Goal: Task Accomplishment & Management: Use online tool/utility

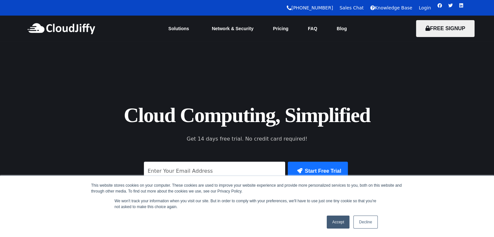
click at [422, 8] on link "Login" at bounding box center [425, 7] width 12 height 5
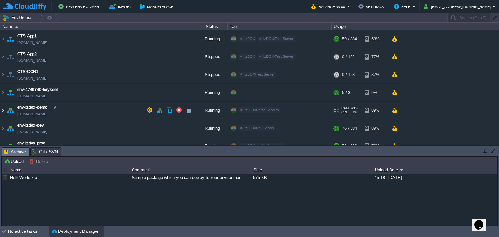
click at [2, 111] on img at bounding box center [2, 111] width 5 height 18
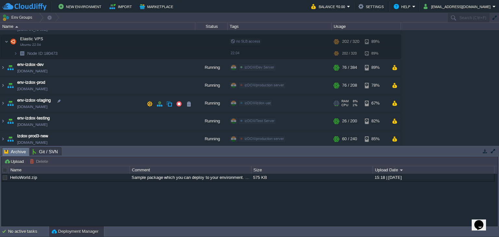
scroll to position [40, 0]
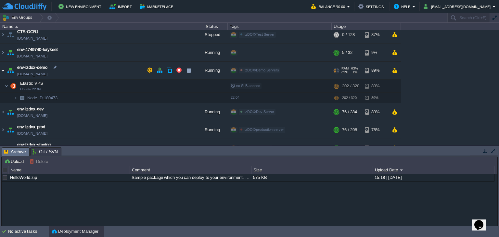
click at [4, 68] on img at bounding box center [2, 71] width 5 height 18
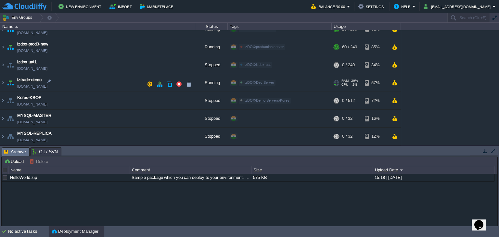
scroll to position [151, 0]
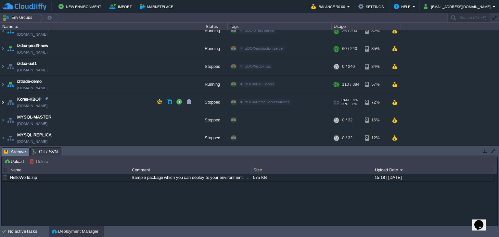
click at [2, 102] on img at bounding box center [2, 103] width 5 height 18
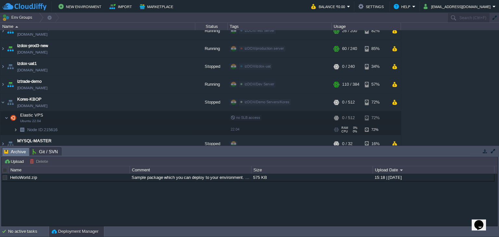
click at [16, 129] on img at bounding box center [16, 130] width 4 height 10
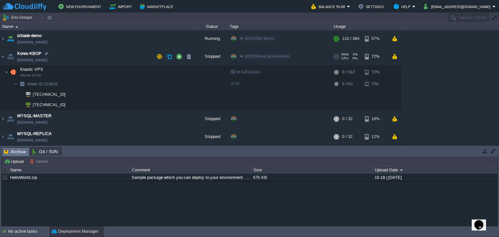
scroll to position [0, 0]
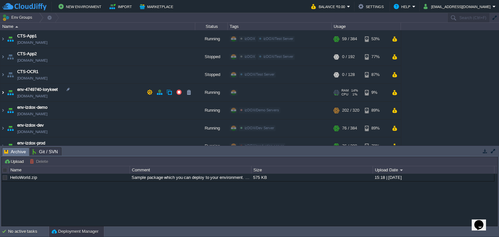
click at [4, 92] on img at bounding box center [2, 93] width 5 height 18
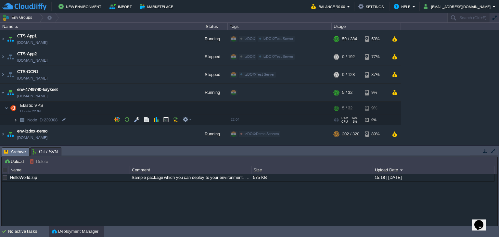
click at [16, 119] on img at bounding box center [16, 120] width 4 height 10
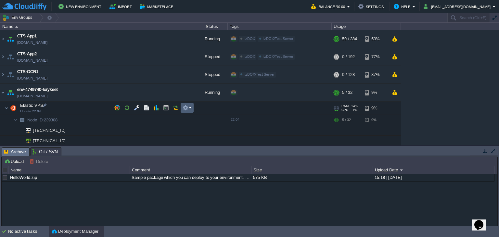
click at [188, 107] on em at bounding box center [187, 108] width 9 height 6
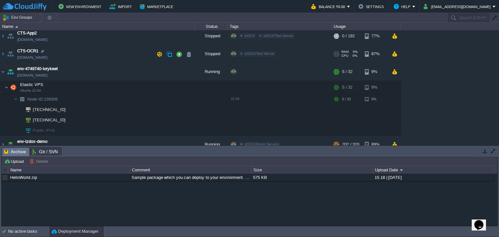
scroll to position [20, 0]
click at [189, 89] on em at bounding box center [187, 87] width 9 height 6
click at [148, 73] on button "button" at bounding box center [150, 72] width 6 height 6
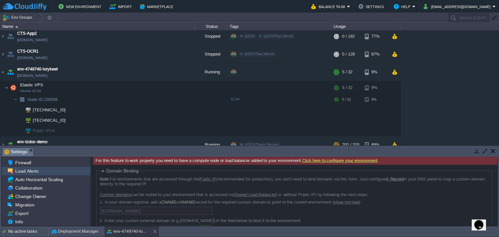
scroll to position [32, 0]
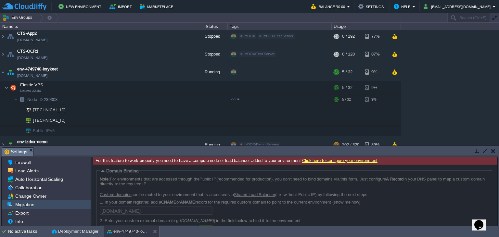
click at [25, 204] on span "Migration" at bounding box center [24, 205] width 21 height 6
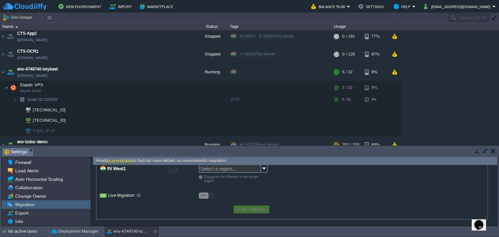
scroll to position [4, 0]
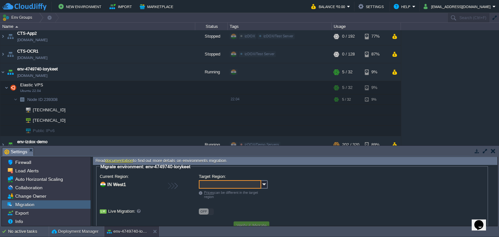
click at [246, 183] on input "Target Region:" at bounding box center [230, 184] width 62 height 8
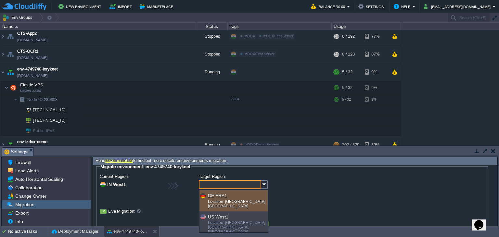
click at [246, 183] on input "Target Region:" at bounding box center [230, 184] width 62 height 8
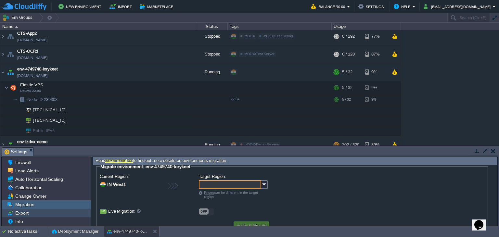
type input "Select a region..."
click at [41, 215] on div "Export" at bounding box center [46, 213] width 89 height 8
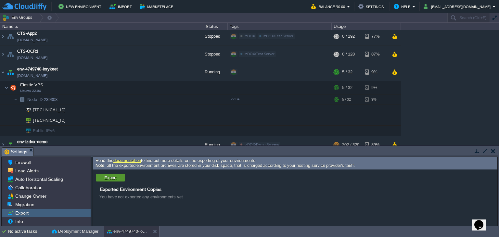
click at [119, 176] on td "Export" at bounding box center [110, 178] width 29 height 8
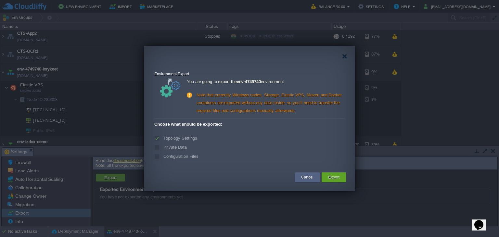
click at [180, 146] on label "Private Data" at bounding box center [174, 147] width 25 height 5
click at [162, 148] on label "Private Data" at bounding box center [174, 147] width 25 height 5
click at [273, 95] on div "Note that currently Windows nodes, Storage, Elastic VPS, Maven and Docker conta…" at bounding box center [266, 102] width 158 height 23
click at [287, 96] on div "Note that currently Windows nodes, Storage, Elastic VPS, Maven and Docker conta…" at bounding box center [266, 102] width 158 height 23
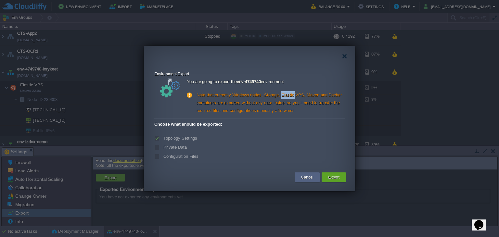
click at [287, 96] on div "Note that currently Windows nodes, Storage, Elastic VPS, Maven and Docker conta…" at bounding box center [266, 102] width 158 height 23
click at [308, 96] on div "Note that currently Windows nodes, Storage, Elastic VPS, Maven and Docker conta…" at bounding box center [266, 102] width 158 height 23
click at [334, 93] on div "Note that currently Windows nodes, Storage, Elastic VPS, Maven and Docker conta…" at bounding box center [266, 102] width 158 height 23
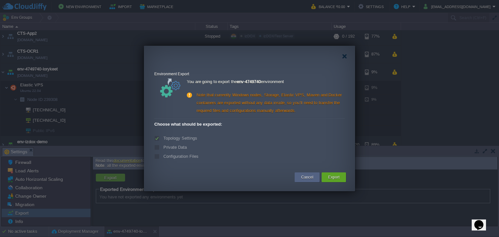
click at [289, 94] on div "Note that currently Windows nodes, Storage, Elastic VPS, Maven and Docker conta…" at bounding box center [266, 102] width 158 height 23
click at [301, 176] on button "Cancel" at bounding box center [307, 177] width 12 height 6
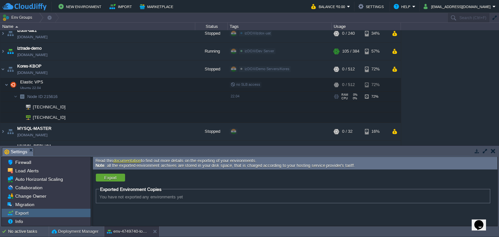
scroll to position [251, 0]
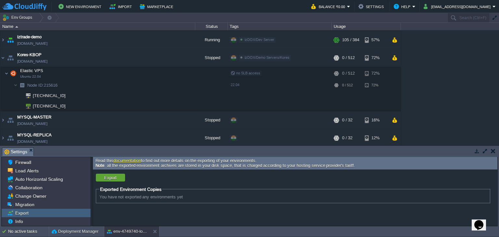
click at [494, 150] on button "button" at bounding box center [493, 151] width 5 height 6
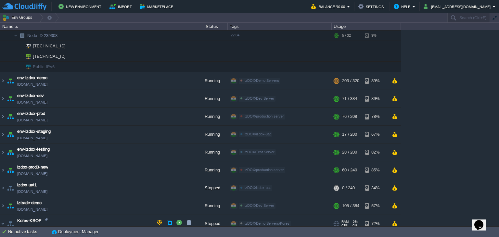
scroll to position [0, 0]
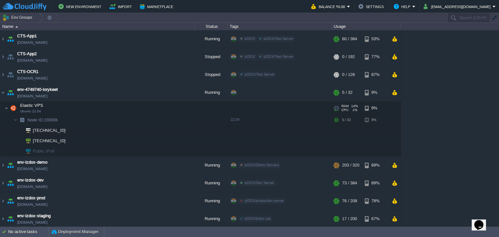
click at [250, 113] on div at bounding box center [280, 108] width 104 height 13
